Goal: Check status

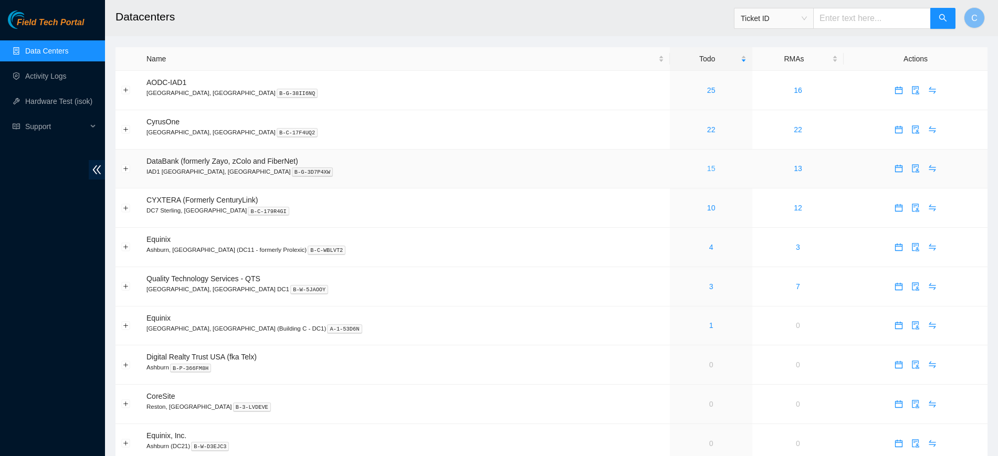
click at [708, 171] on link "15" at bounding box center [712, 168] width 8 height 8
